Goal: Information Seeking & Learning: Find specific fact

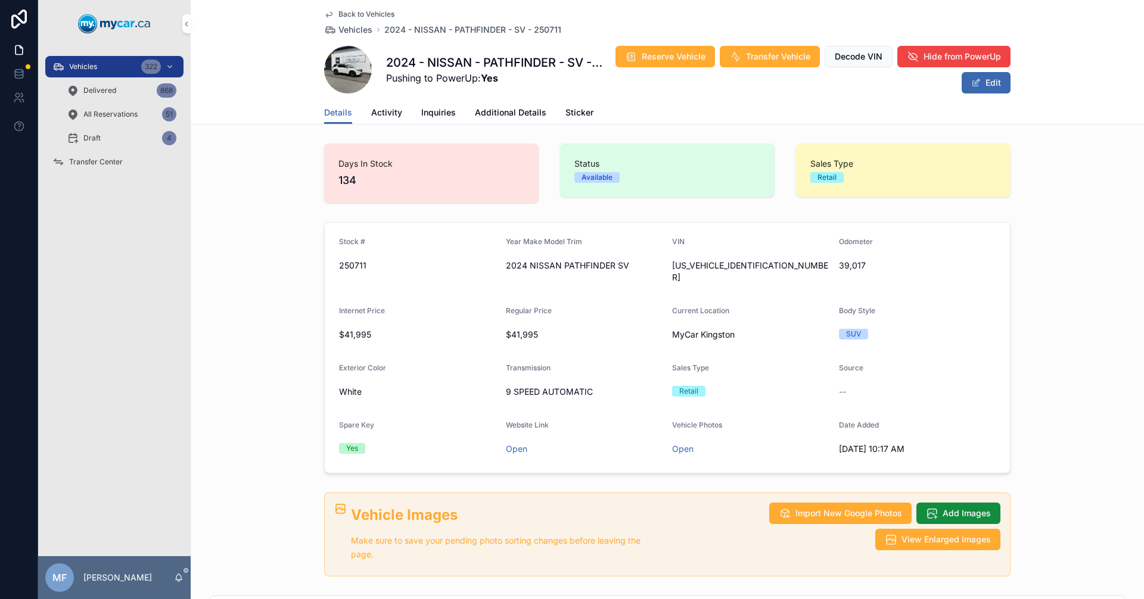
scroll to position [638, 0]
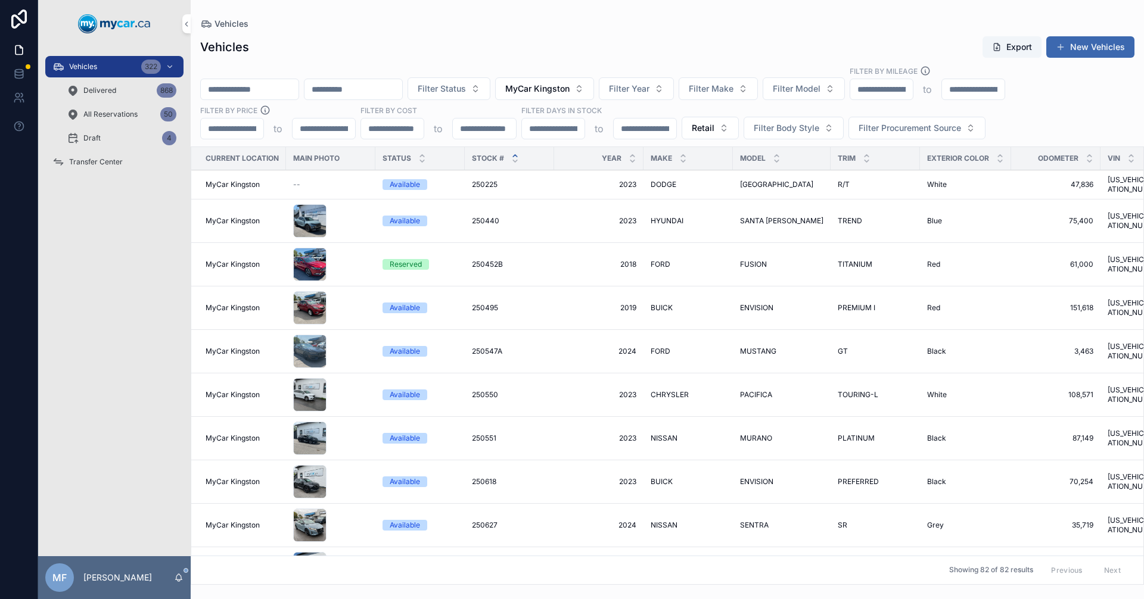
scroll to position [238, 0]
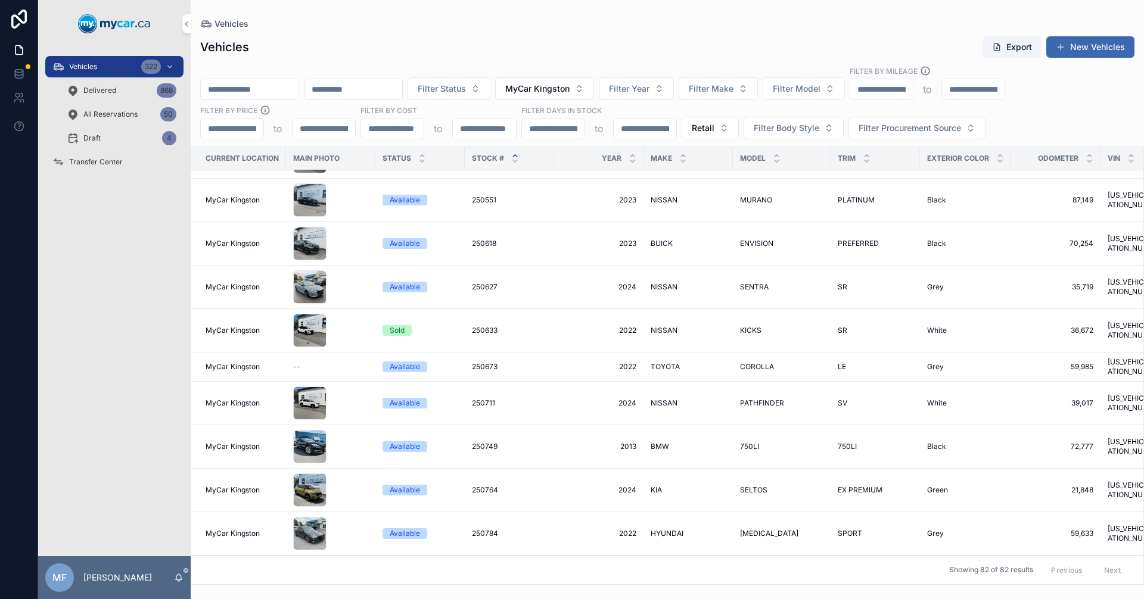
click at [295, 83] on input "scrollable content" at bounding box center [250, 89] width 98 height 17
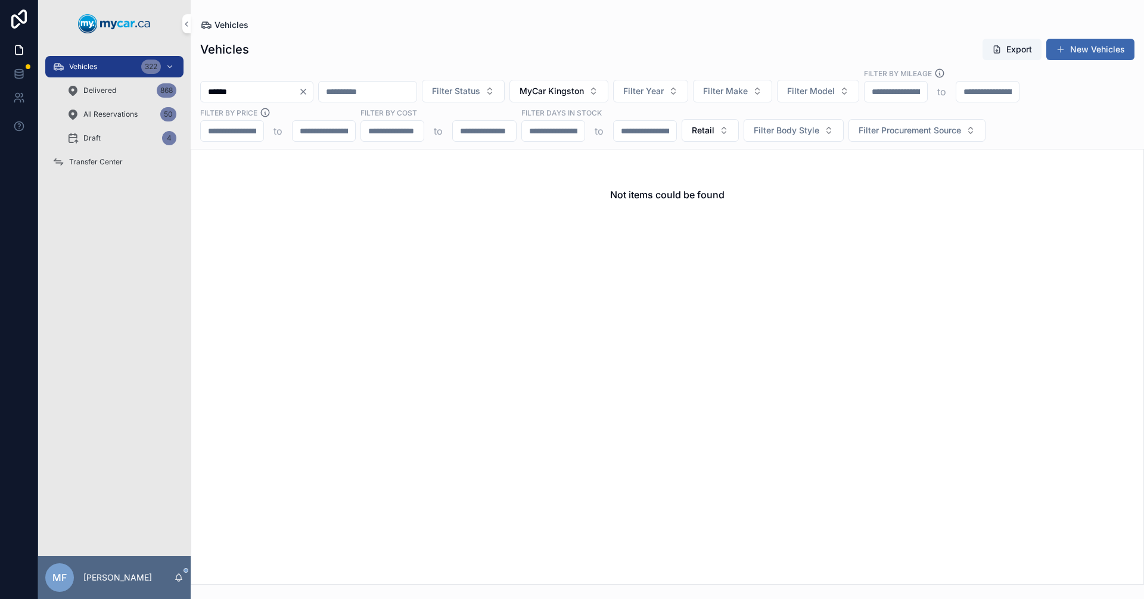
click at [225, 27] on span "Vehicles" at bounding box center [231, 25] width 34 height 12
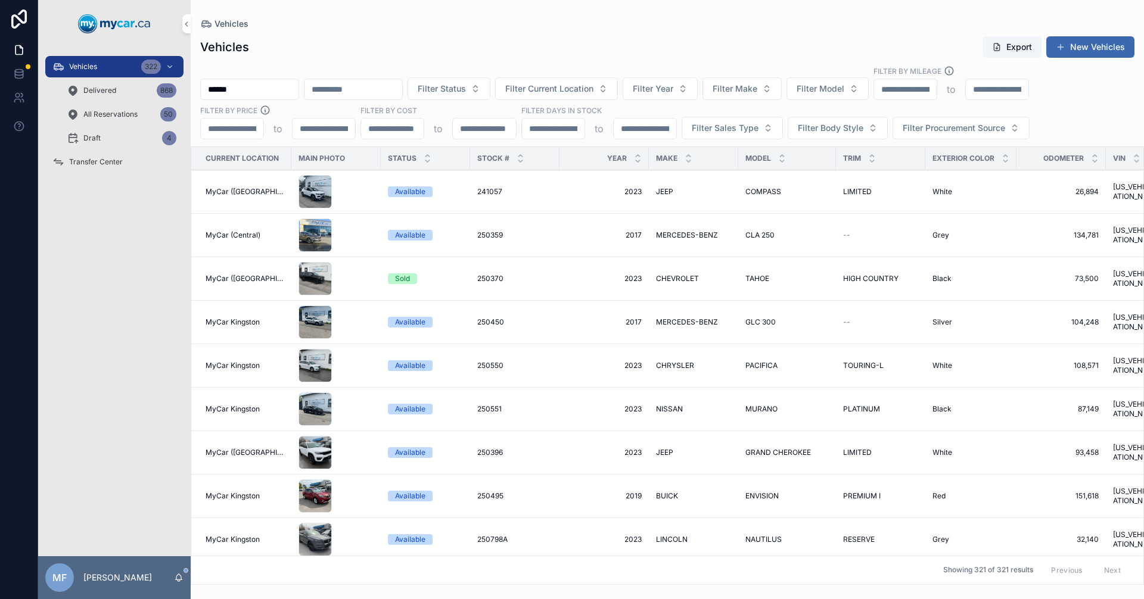
click at [270, 92] on input "******" at bounding box center [250, 89] width 98 height 17
type input "******"
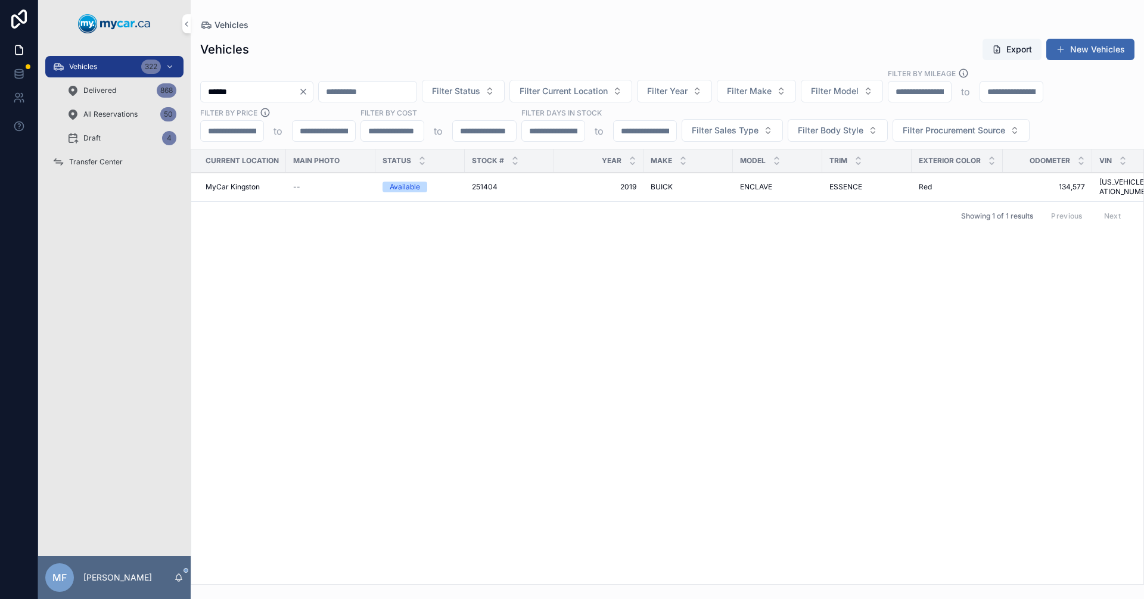
click at [670, 183] on span "BUICK" at bounding box center [661, 187] width 22 height 10
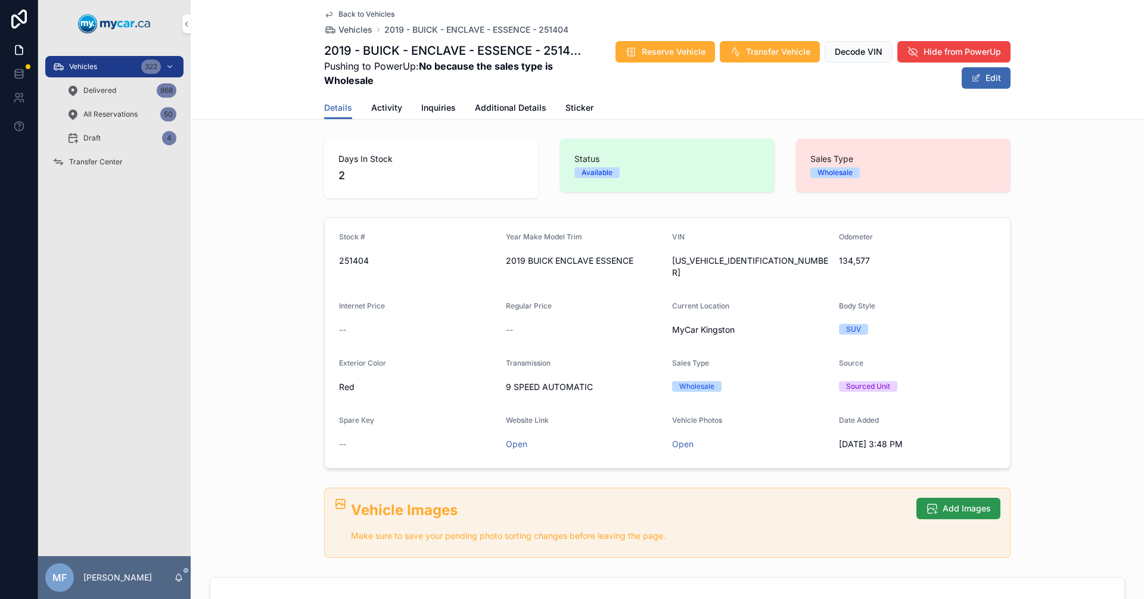
click at [936, 498] on button "Add Images" at bounding box center [958, 508] width 84 height 21
click at [348, 31] on span "Vehicles" at bounding box center [355, 30] width 34 height 12
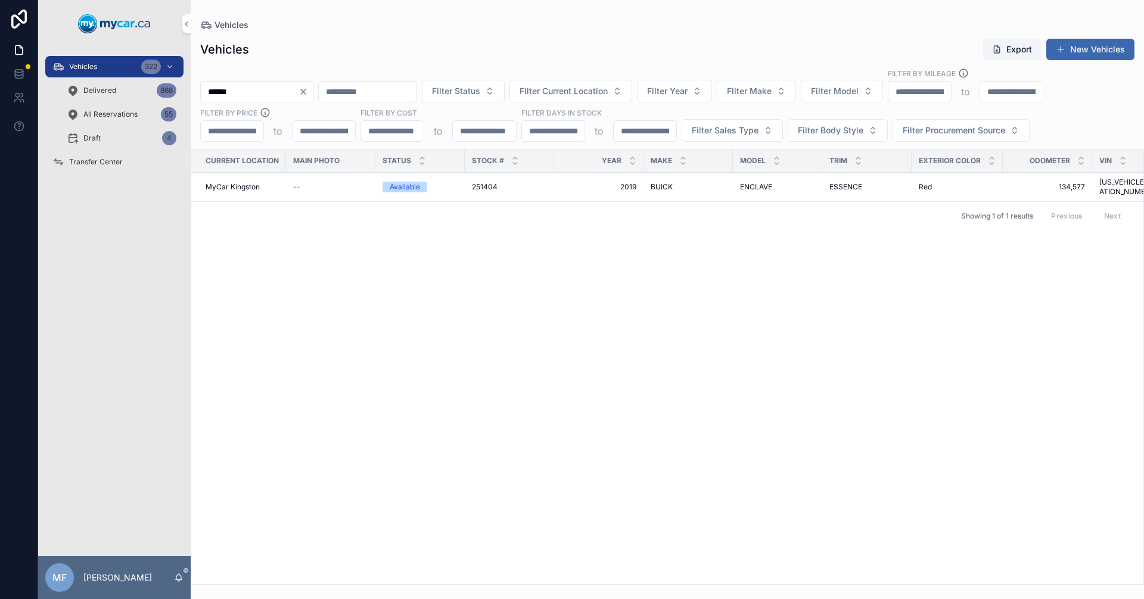
click at [93, 63] on span "Vehicles" at bounding box center [83, 67] width 28 height 10
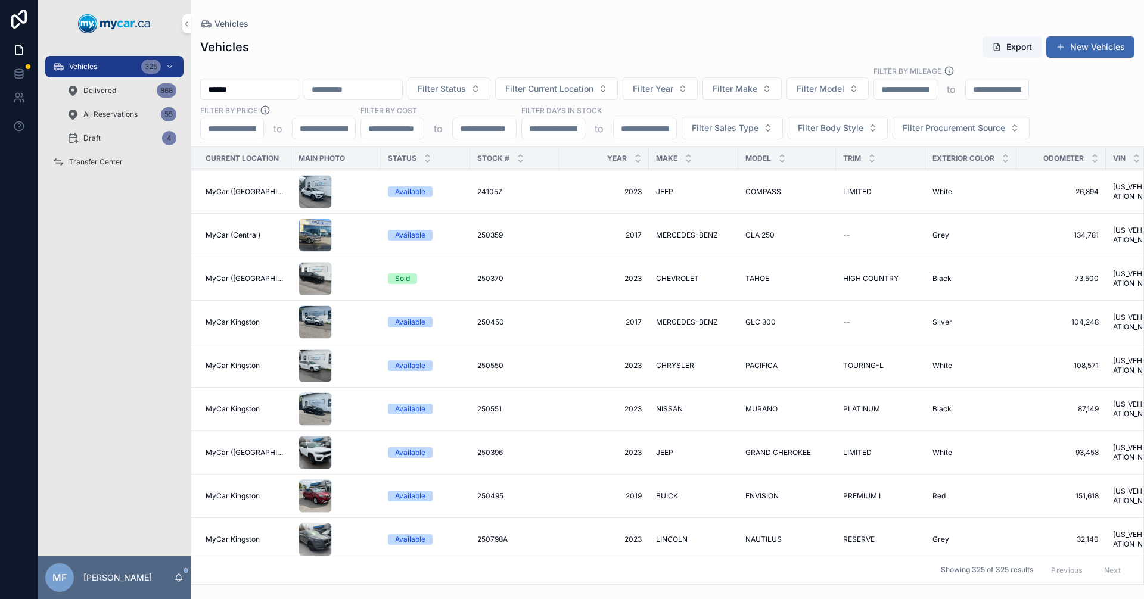
click at [257, 90] on input "******" at bounding box center [250, 89] width 98 height 17
type input "******"
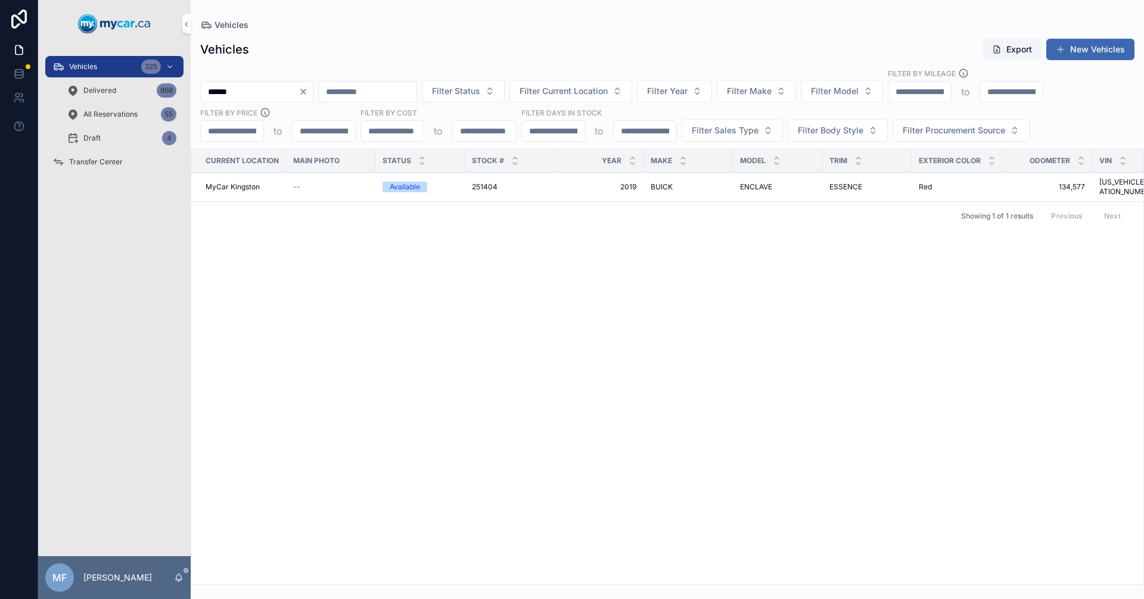
click at [660, 185] on span "BUICK" at bounding box center [661, 187] width 22 height 10
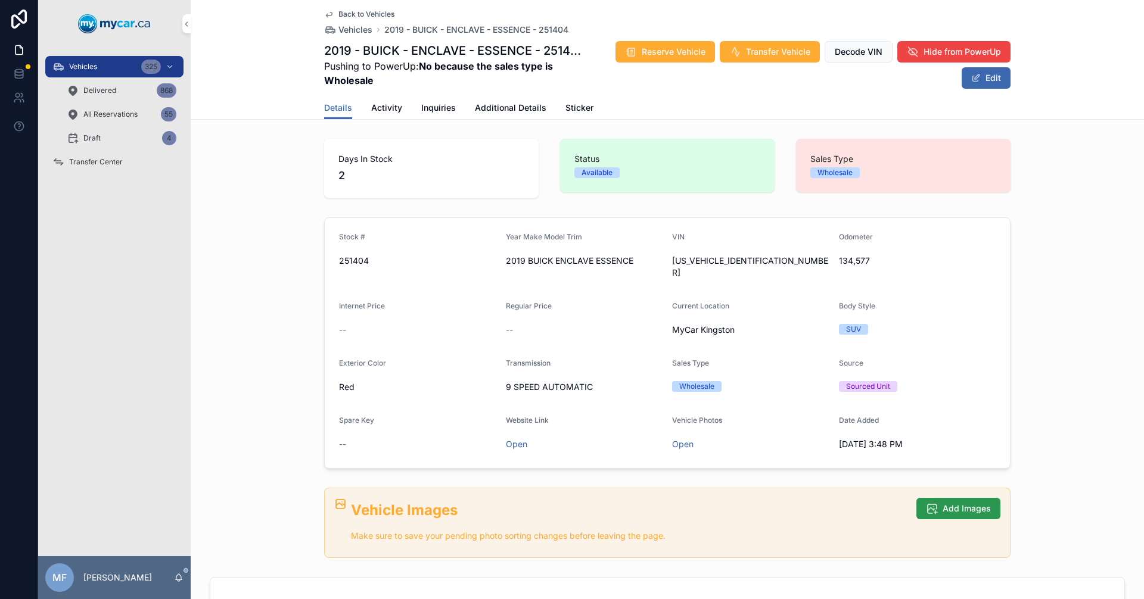
click at [950, 498] on button "Add Images" at bounding box center [958, 508] width 84 height 21
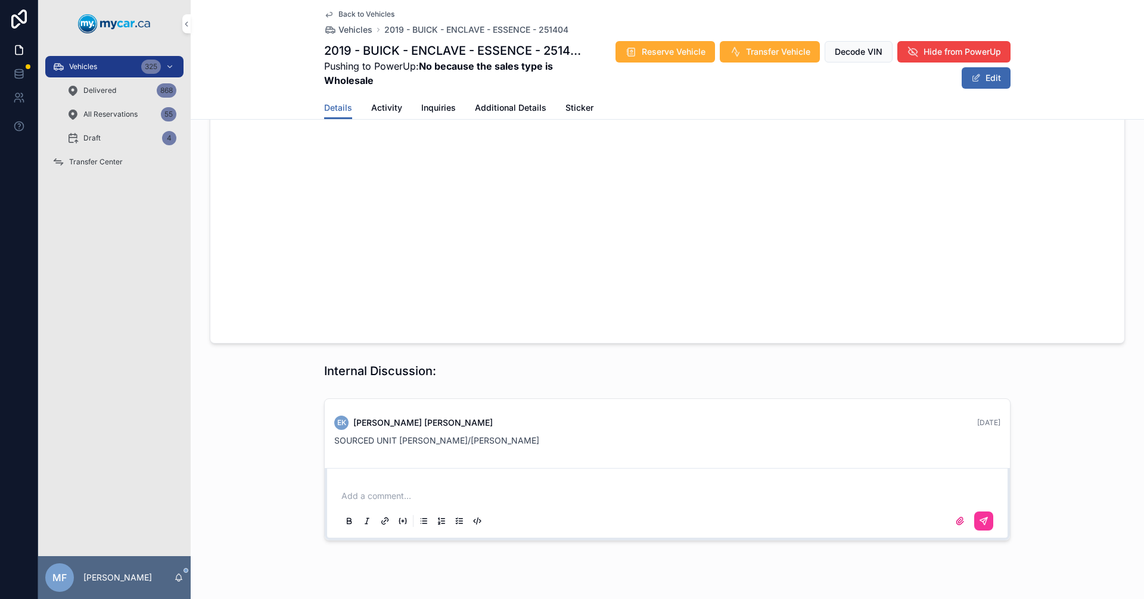
scroll to position [417, 0]
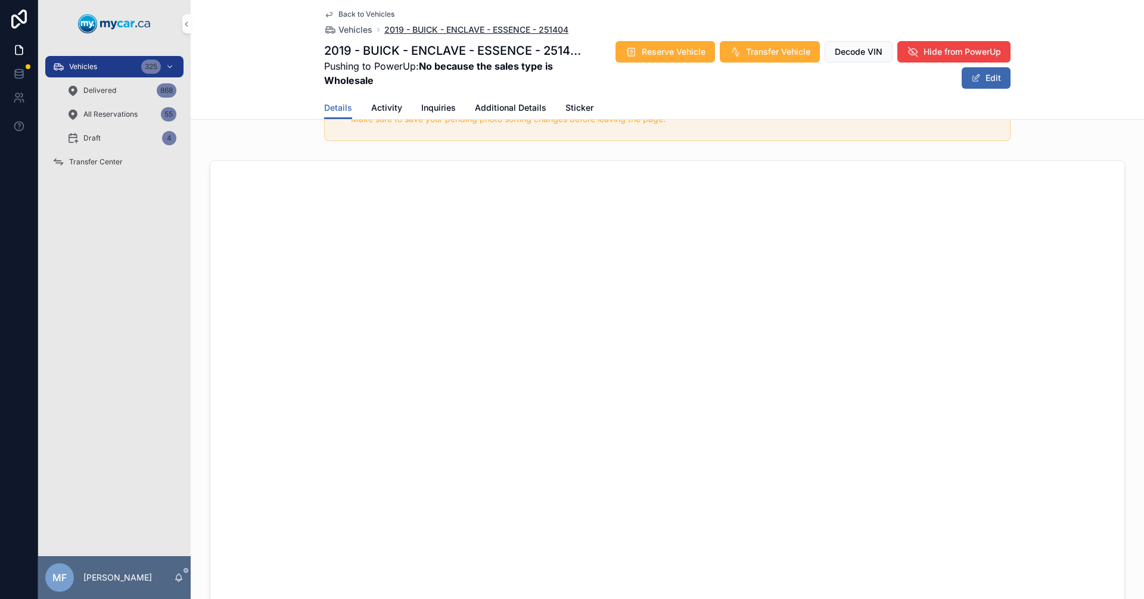
click at [452, 31] on span "2019 - BUICK - ENCLAVE - ESSENCE - 251404" at bounding box center [476, 30] width 184 height 12
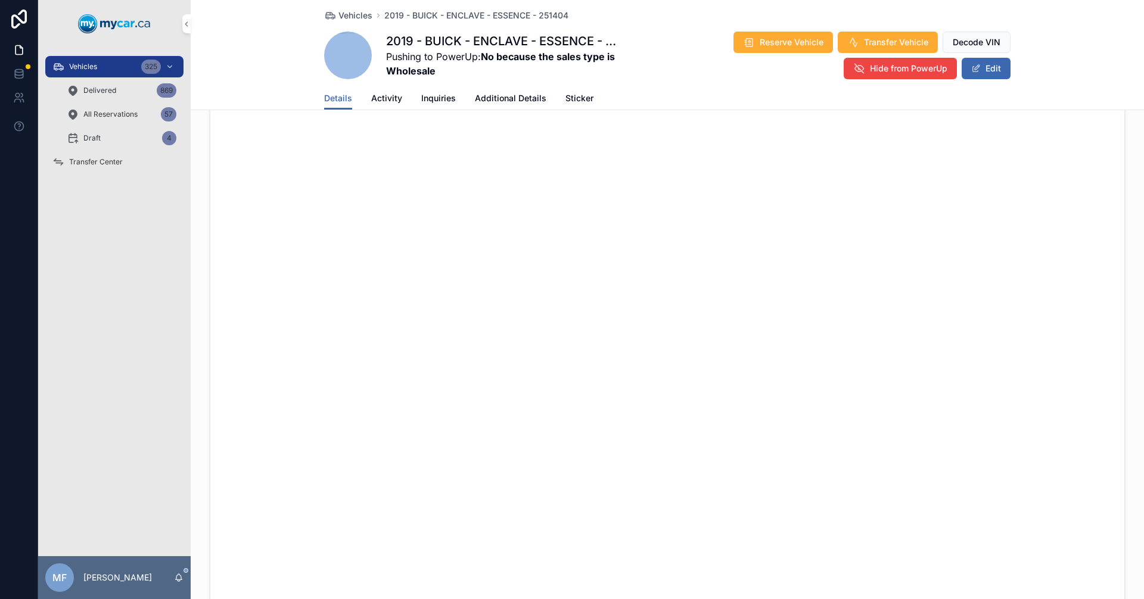
scroll to position [238, 0]
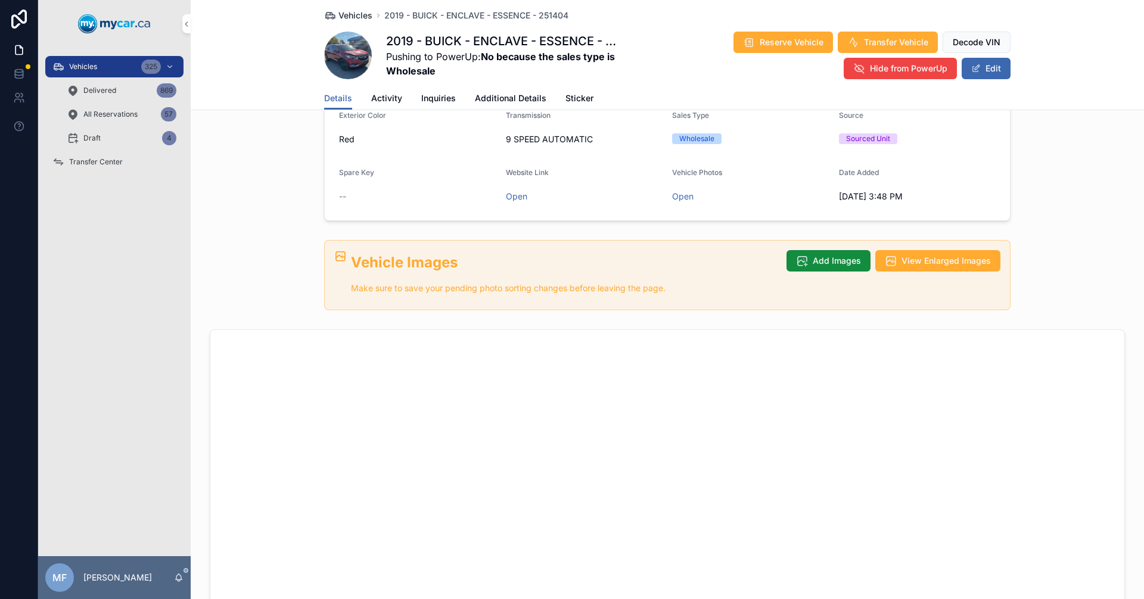
click at [355, 16] on span "Vehicles" at bounding box center [355, 16] width 34 height 12
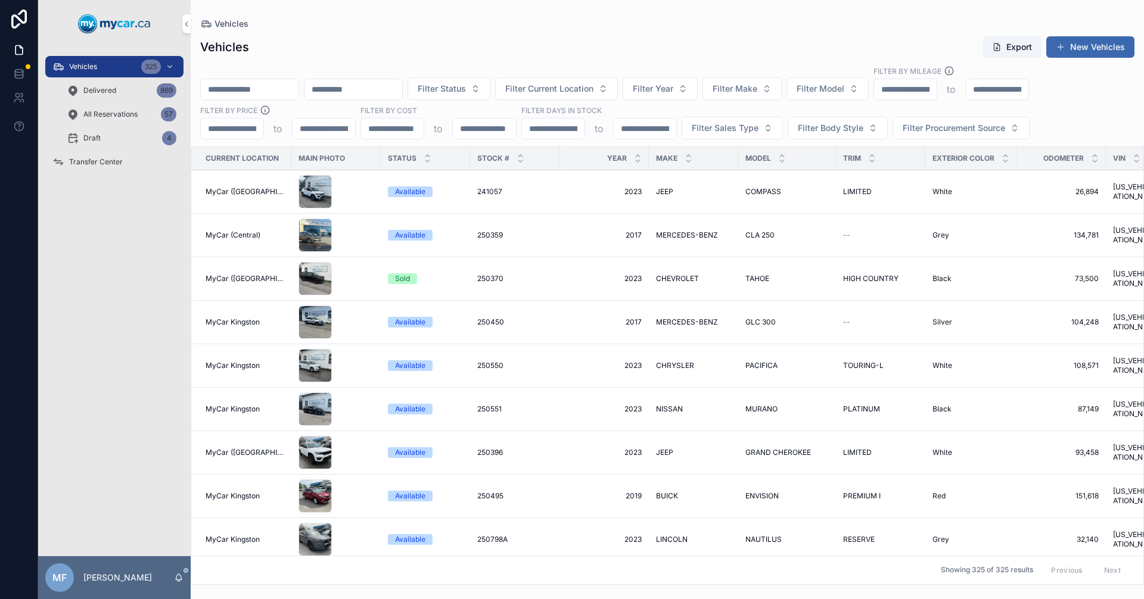
drag, startPoint x: 78, startPoint y: 67, endPoint x: 199, endPoint y: 51, distance: 122.0
click at [79, 67] on span "Vehicles" at bounding box center [83, 67] width 28 height 10
click at [89, 67] on span "Vehicles" at bounding box center [83, 67] width 28 height 10
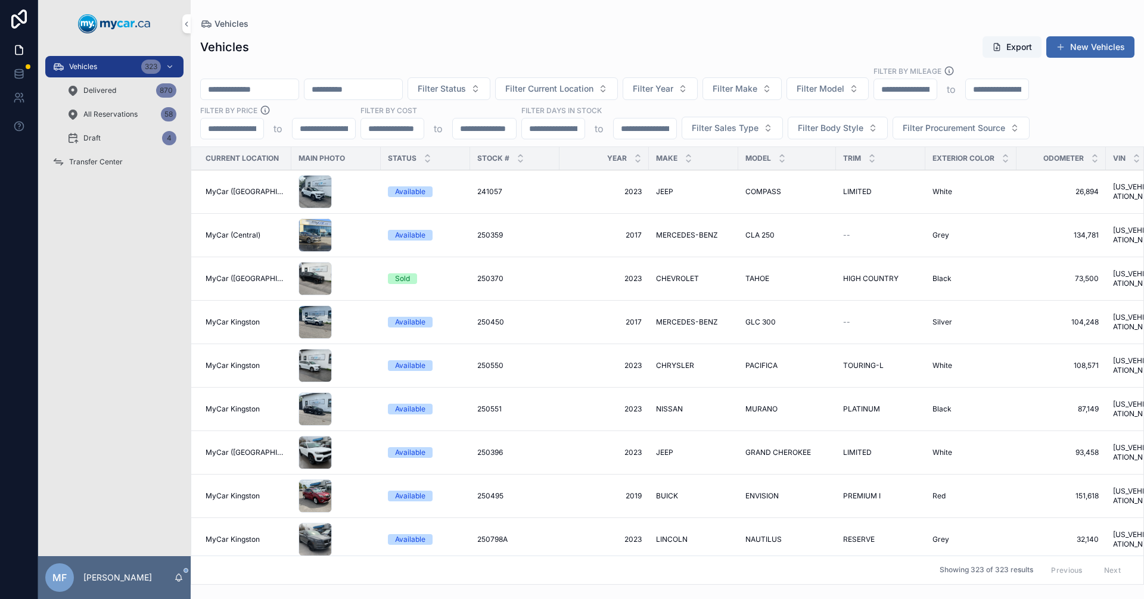
click at [80, 66] on span "Vehicles" at bounding box center [83, 67] width 28 height 10
click at [402, 91] on input "scrollable content" at bounding box center [353, 89] width 98 height 17
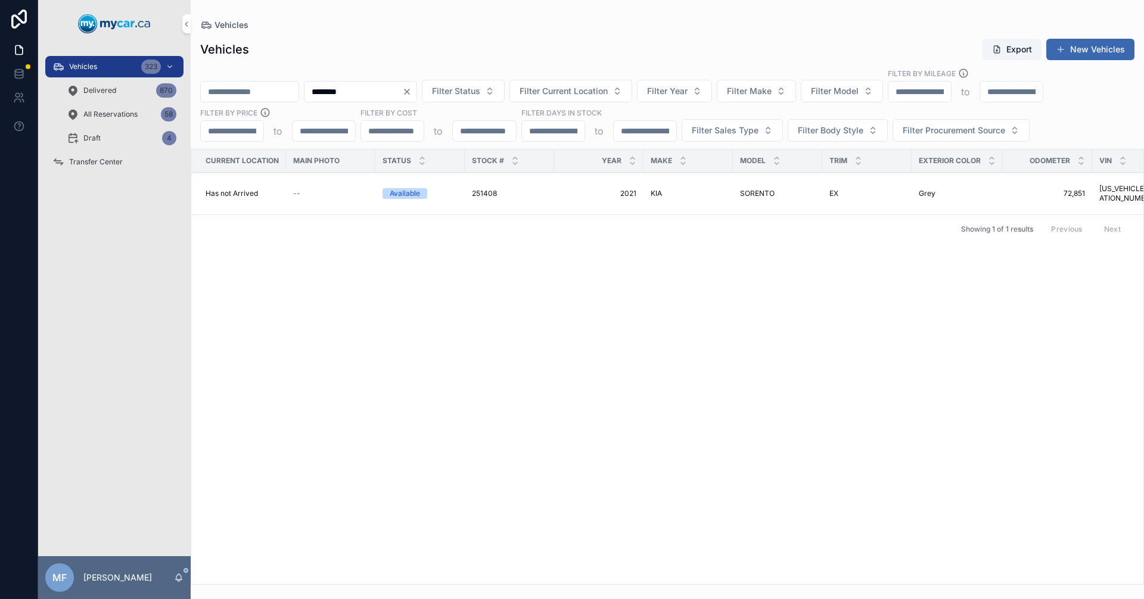
type input "********"
click at [760, 191] on span "SORENTO" at bounding box center [757, 194] width 35 height 10
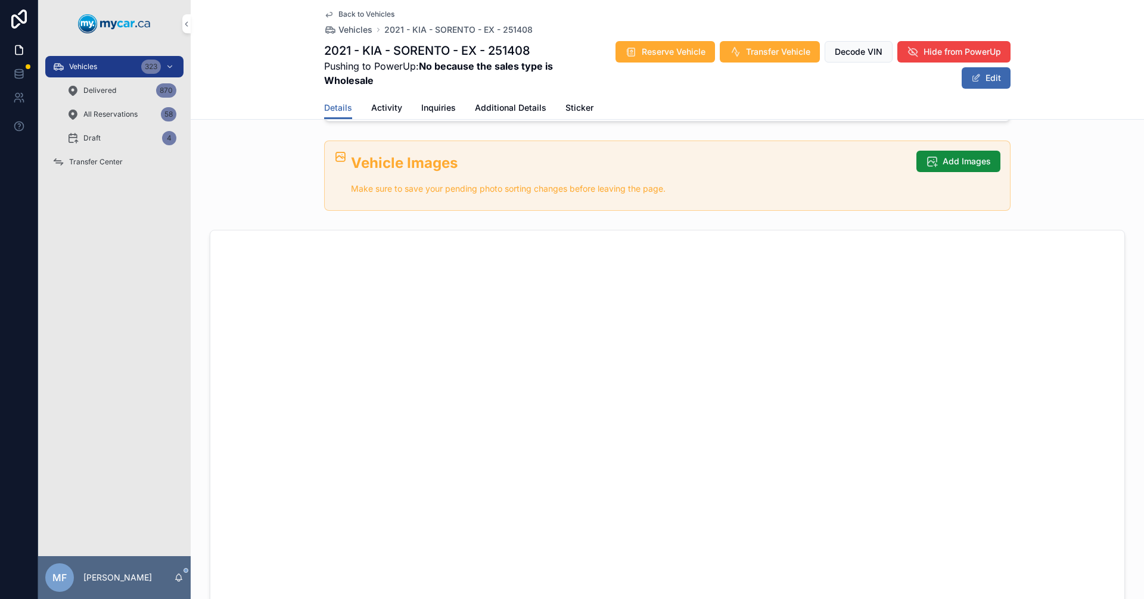
scroll to position [417, 0]
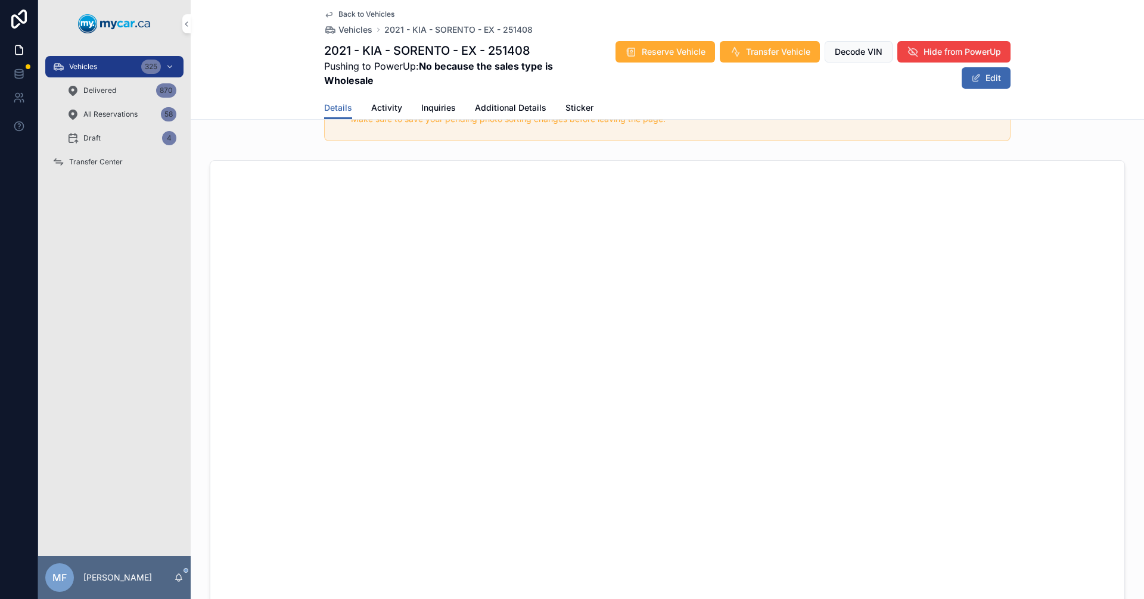
click at [368, 10] on span "Back to Vehicles" at bounding box center [366, 15] width 56 height 10
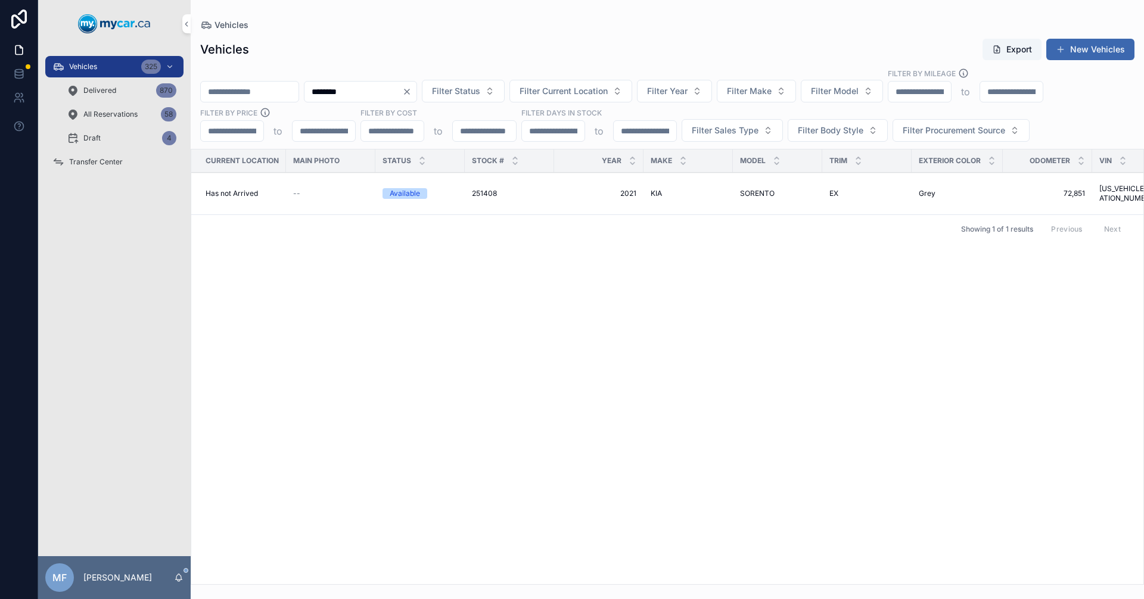
click at [92, 71] on div "Vehicles 325" at bounding box center [114, 66] width 124 height 19
